Goal: Information Seeking & Learning: Learn about a topic

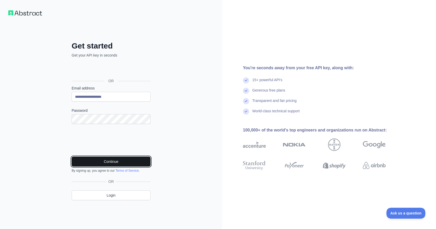
click at [126, 161] on button "Continue" at bounding box center [111, 162] width 79 height 10
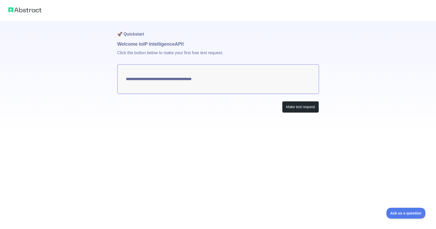
type textarea "**********"
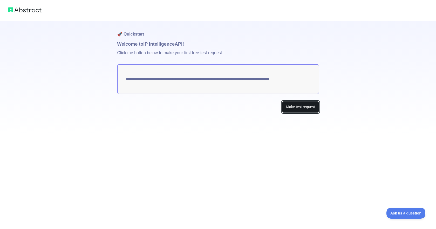
click at [301, 108] on button "Make test request" at bounding box center [300, 107] width 37 height 12
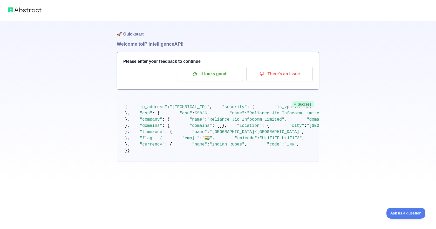
click at [145, 44] on h1 "Welcome to IP Intelligence API!" at bounding box center [218, 44] width 203 height 7
click at [202, 71] on p "It looks good!" at bounding box center [210, 74] width 59 height 9
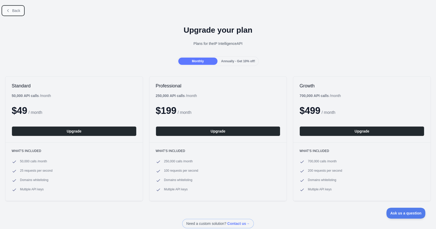
click at [15, 12] on span "Back" at bounding box center [16, 11] width 8 height 4
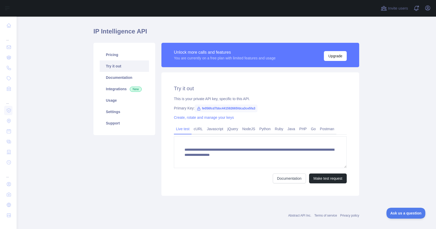
scroll to position [17, 0]
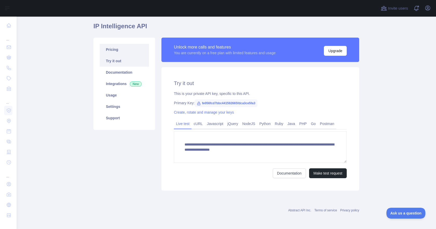
click at [126, 51] on link "Pricing" at bounding box center [124, 49] width 49 height 11
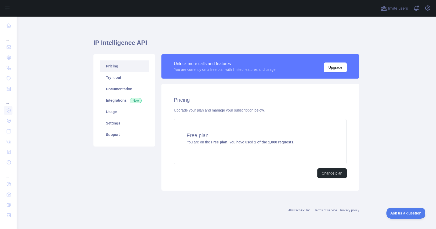
scroll to position [1, 0]
drag, startPoint x: 215, startPoint y: 111, endPoint x: 251, endPoint y: 110, distance: 35.9
click at [251, 110] on div "Upgrade your plan and manage your subscription below." at bounding box center [260, 110] width 173 height 5
click at [127, 78] on link "Try it out" at bounding box center [124, 77] width 49 height 11
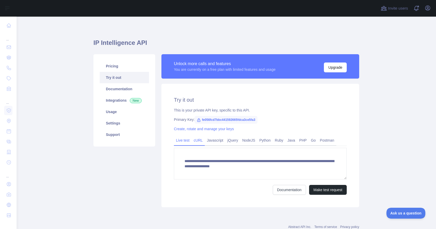
click at [199, 140] on link "cURL" at bounding box center [198, 140] width 13 height 8
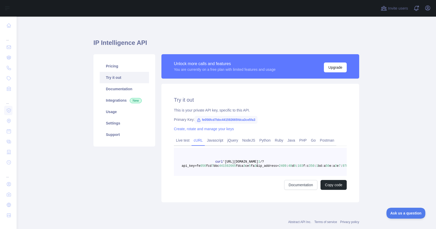
scroll to position [0, 13]
click at [128, 90] on link "Documentation" at bounding box center [124, 88] width 49 height 11
click at [117, 90] on link "Documentation" at bounding box center [124, 88] width 49 height 11
click at [111, 99] on link "Integrations New" at bounding box center [124, 100] width 49 height 11
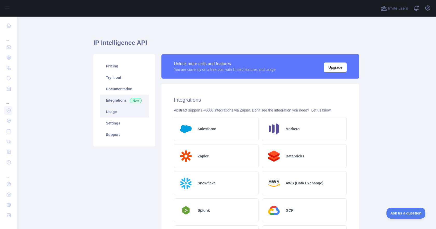
click at [116, 112] on link "Usage" at bounding box center [124, 111] width 49 height 11
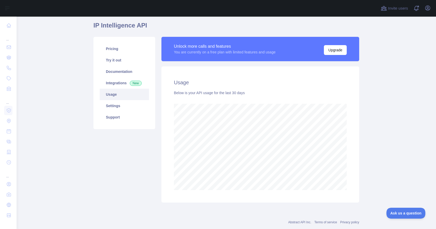
scroll to position [21, 0]
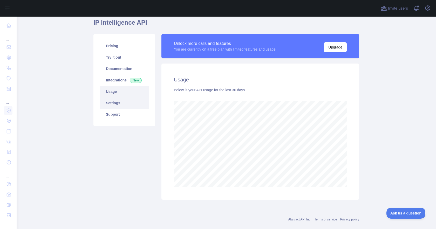
click at [130, 104] on link "Settings" at bounding box center [124, 102] width 49 height 11
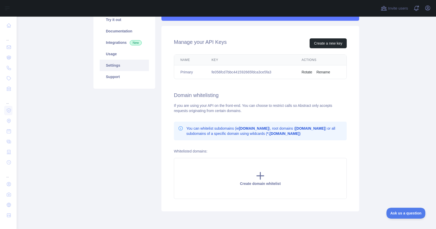
scroll to position [80, 0]
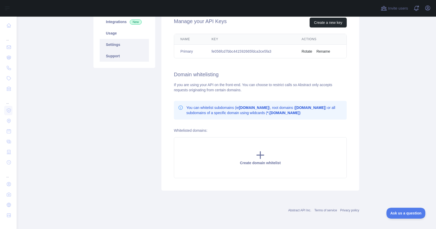
click at [120, 58] on link "Support" at bounding box center [124, 55] width 49 height 11
